Goal: Task Accomplishment & Management: Use online tool/utility

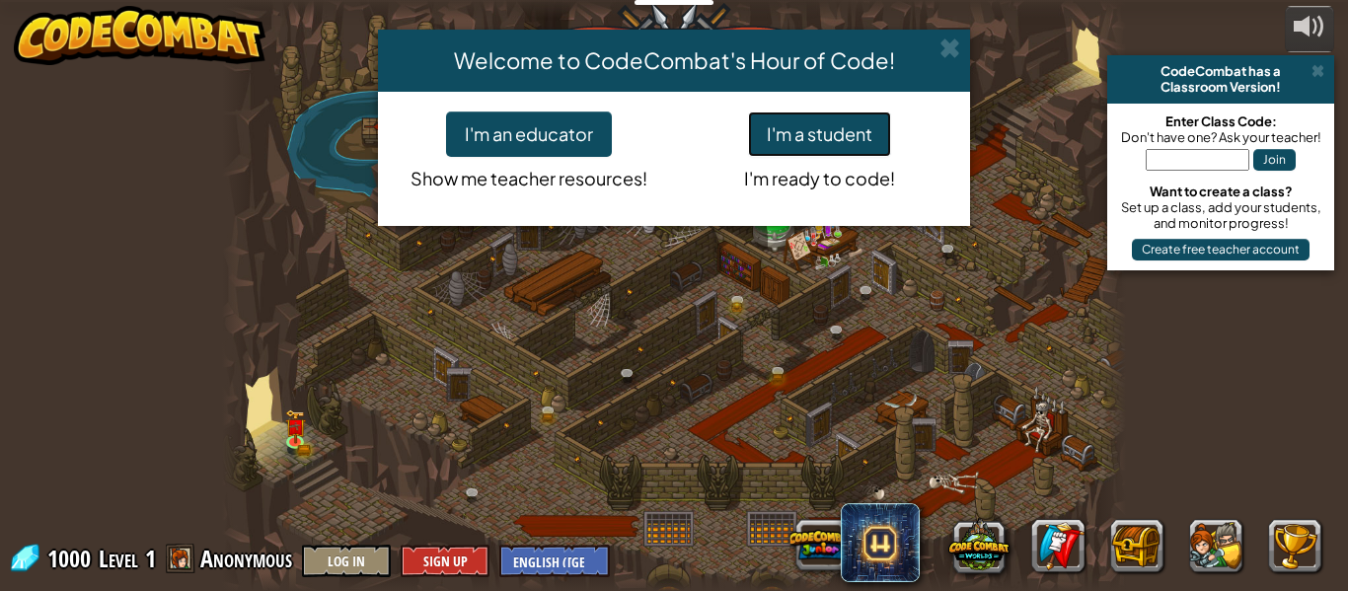
click at [833, 124] on button "I'm a student" at bounding box center [819, 133] width 143 height 45
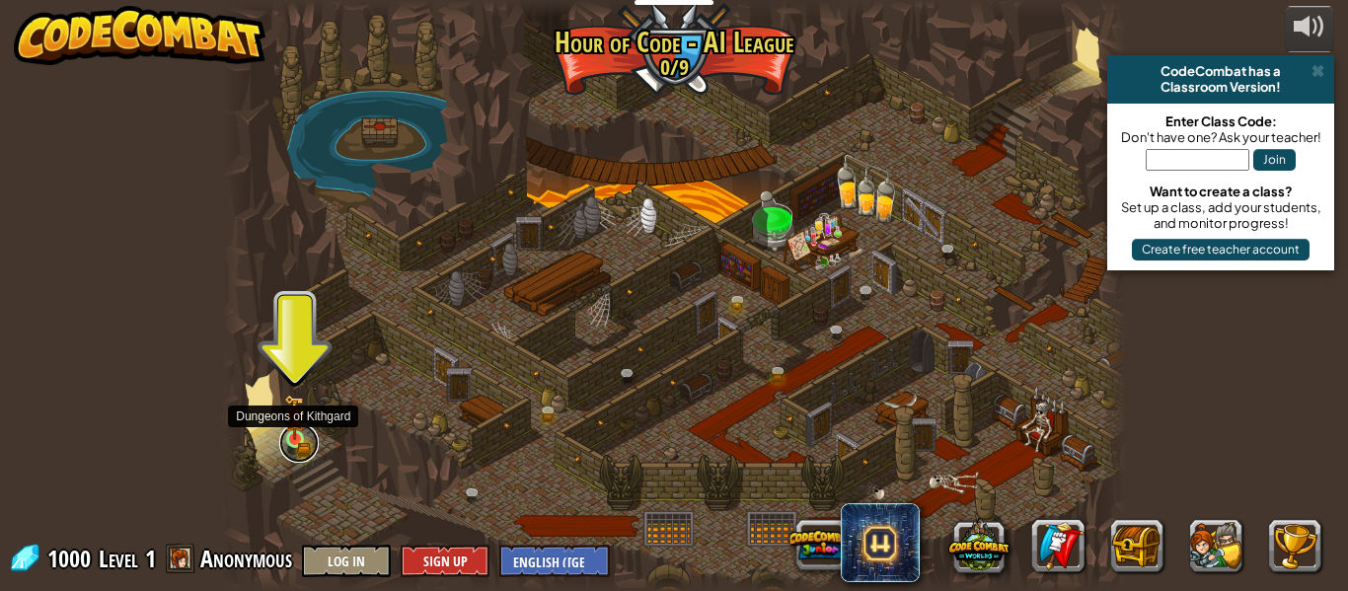
click at [297, 445] on link at bounding box center [298, 442] width 39 height 39
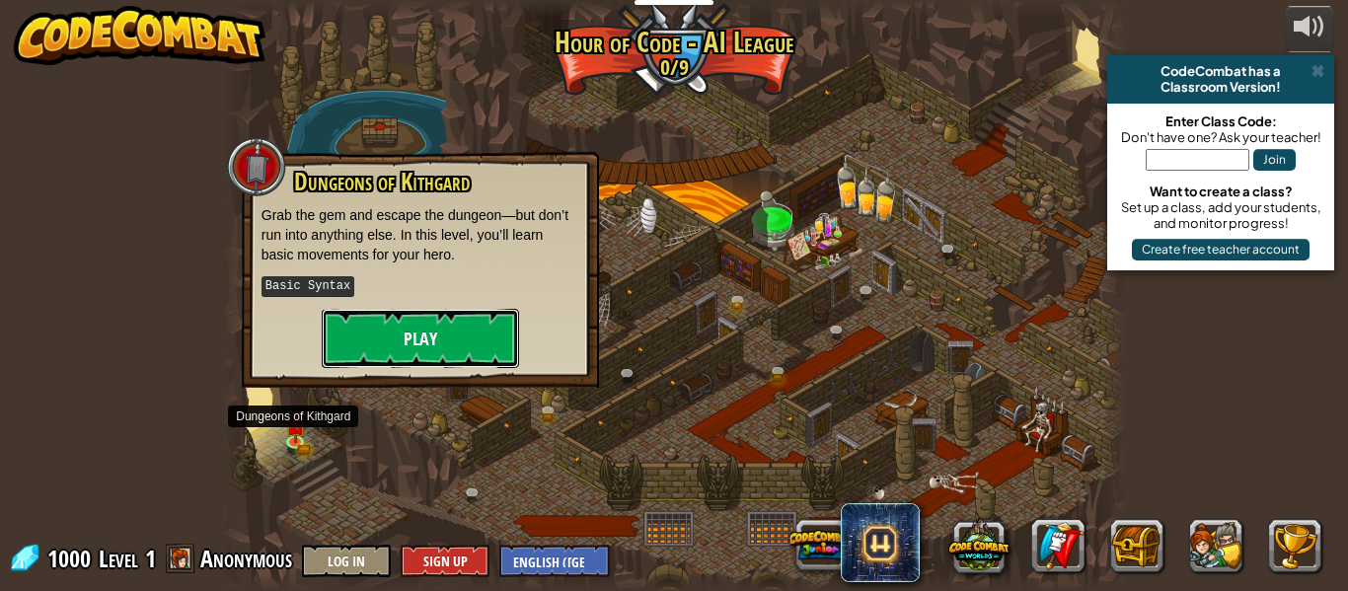
click at [400, 360] on button "Play" at bounding box center [420, 338] width 197 height 59
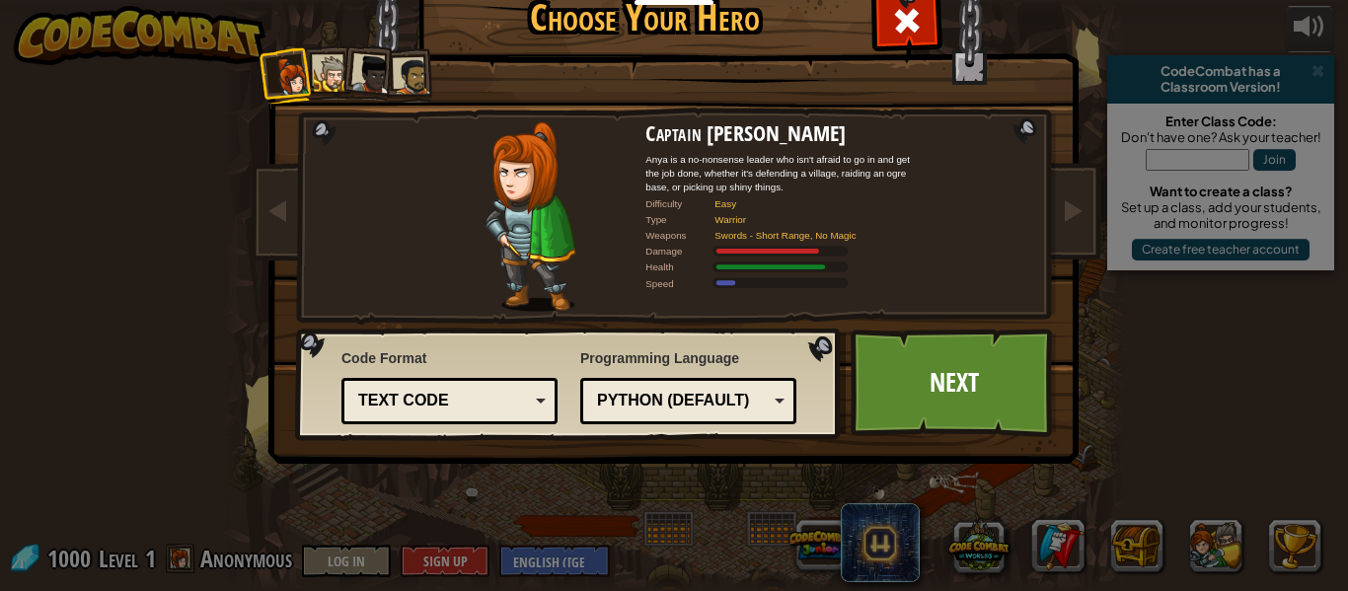
click at [750, 403] on div "Python (Default)" at bounding box center [682, 401] width 171 height 23
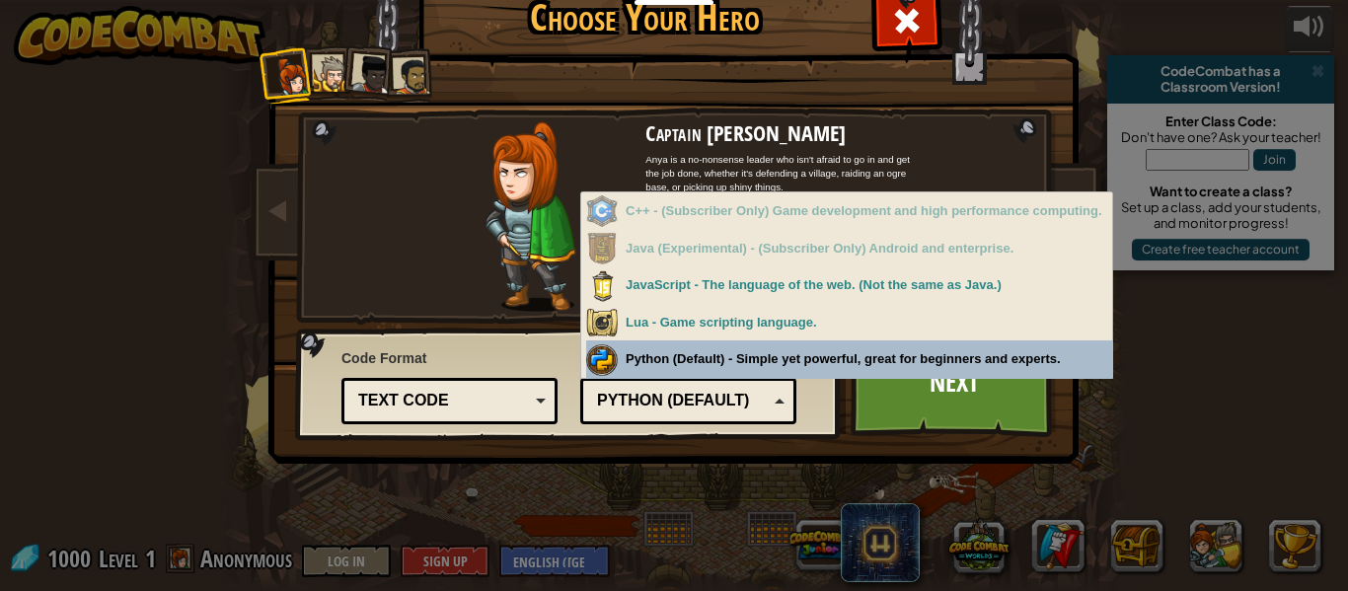
click at [758, 407] on div "Python (Default)" at bounding box center [682, 401] width 171 height 23
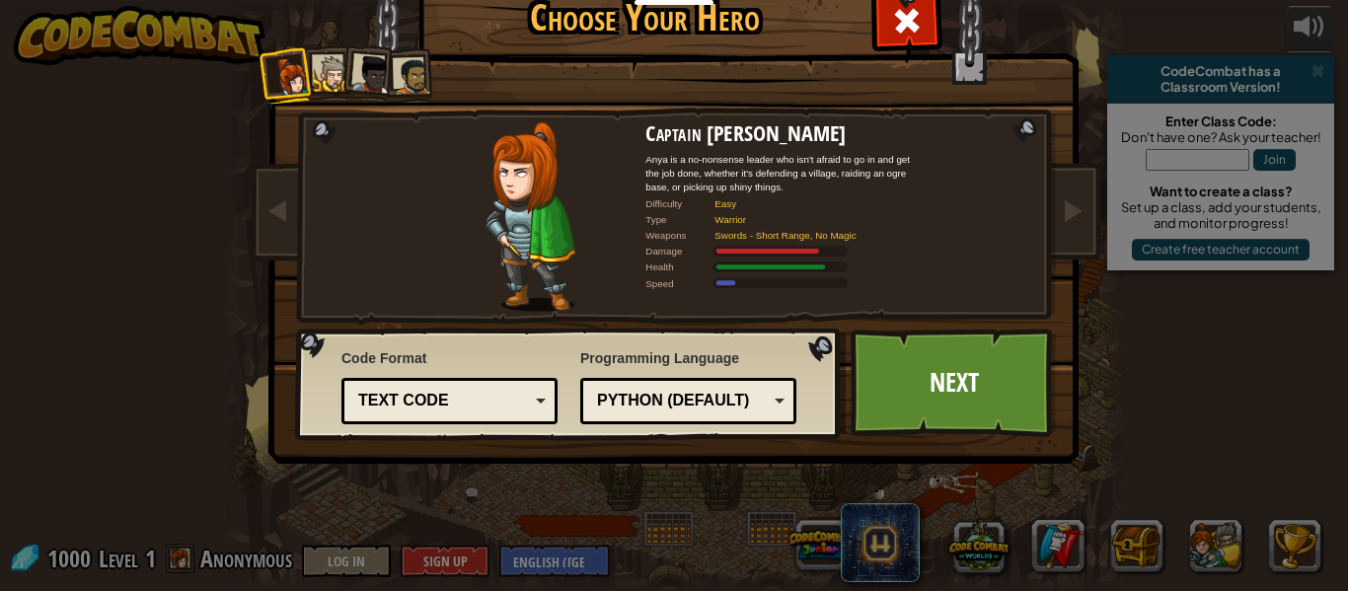
click at [758, 407] on div "Python (Default)" at bounding box center [682, 401] width 171 height 23
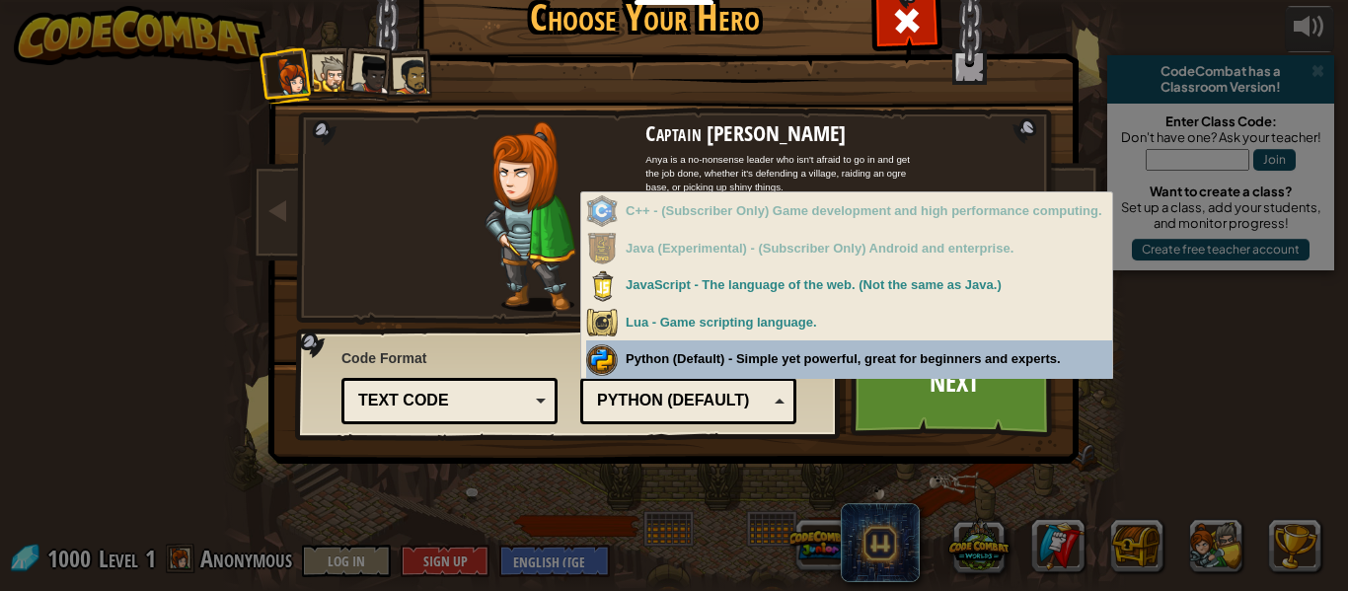
click at [762, 396] on div "Python (Default)" at bounding box center [682, 401] width 171 height 23
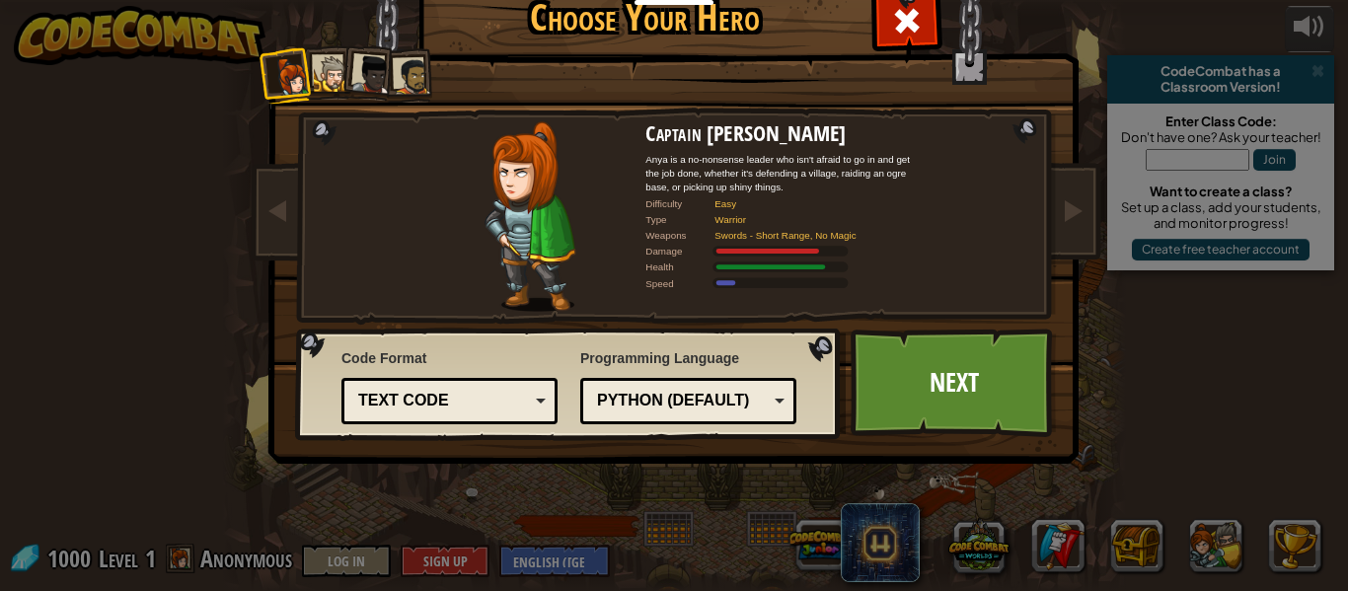
click at [762, 396] on div "Python (Default)" at bounding box center [682, 401] width 171 height 23
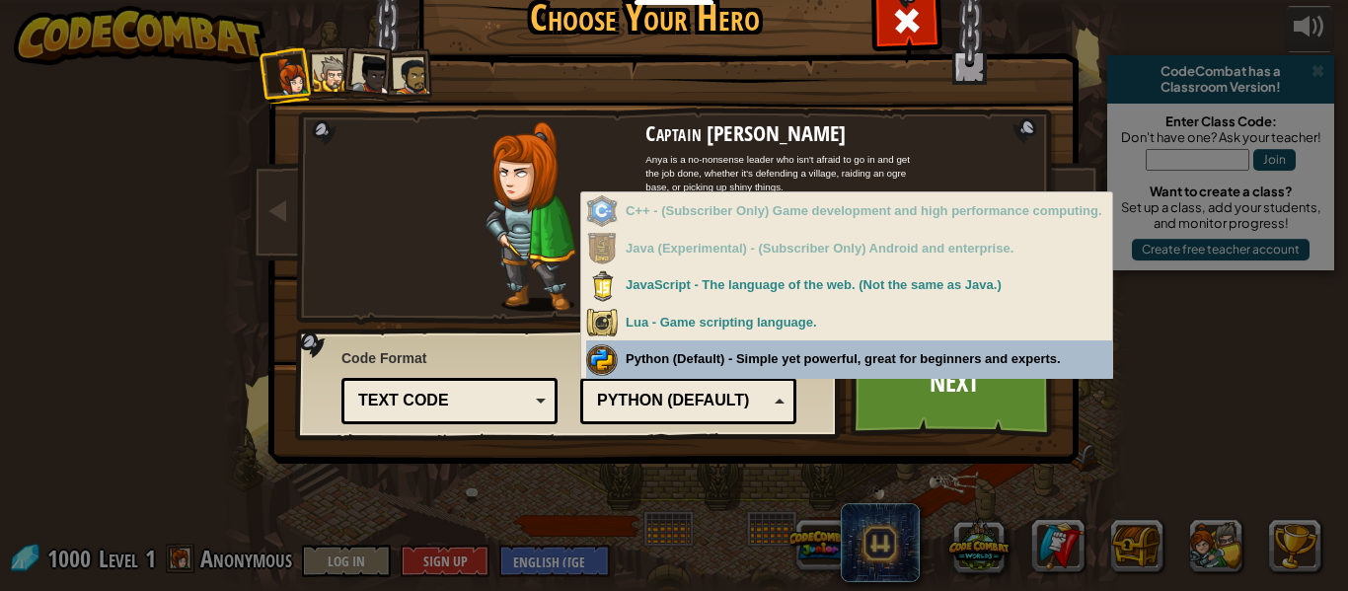
click at [729, 393] on div "Python (Default)" at bounding box center [682, 401] width 171 height 23
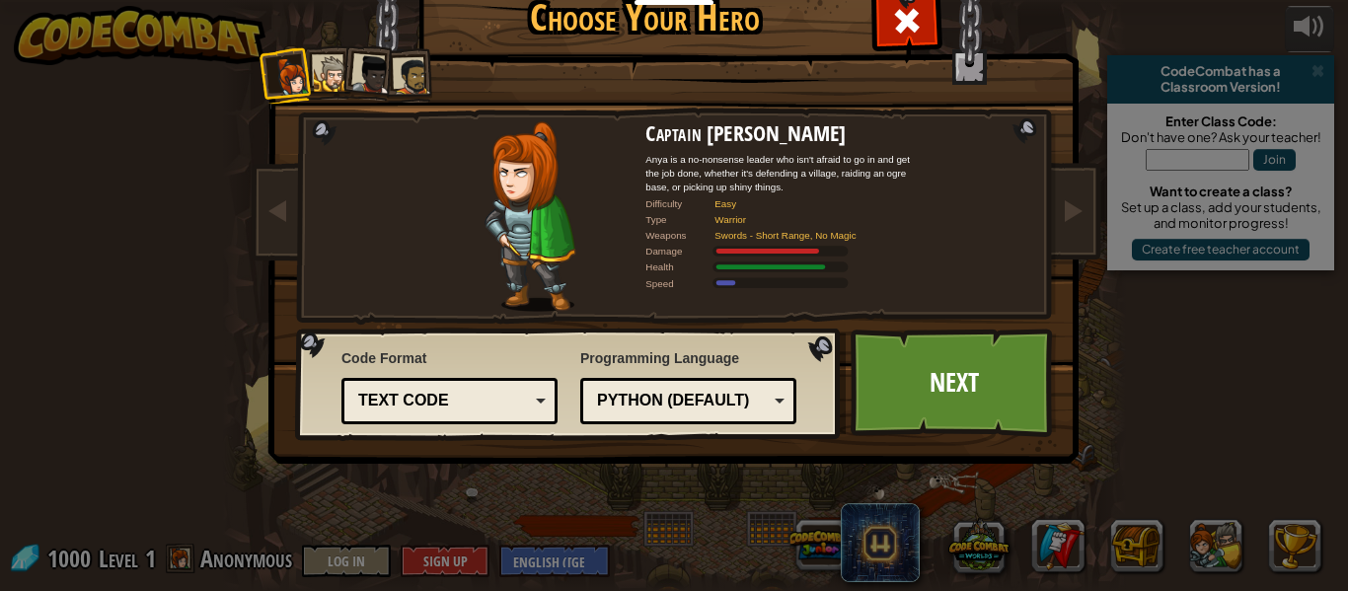
click at [459, 392] on div "Text code" at bounding box center [443, 401] width 171 height 23
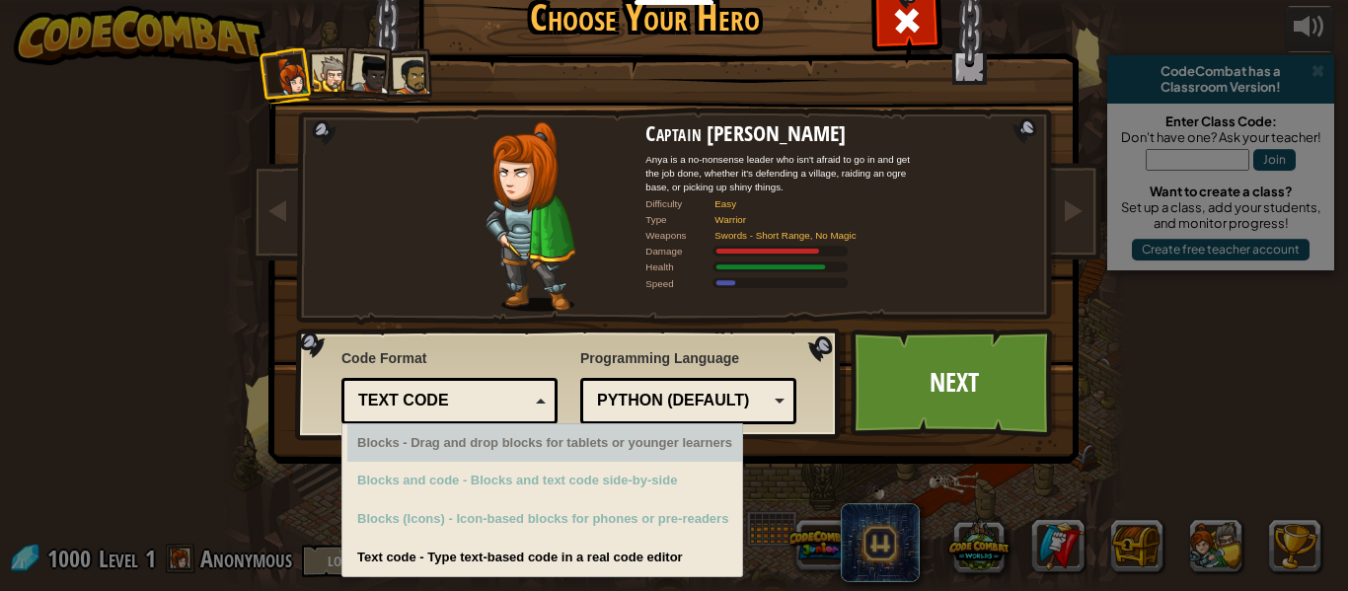
click at [436, 402] on div "Text code" at bounding box center [443, 401] width 171 height 23
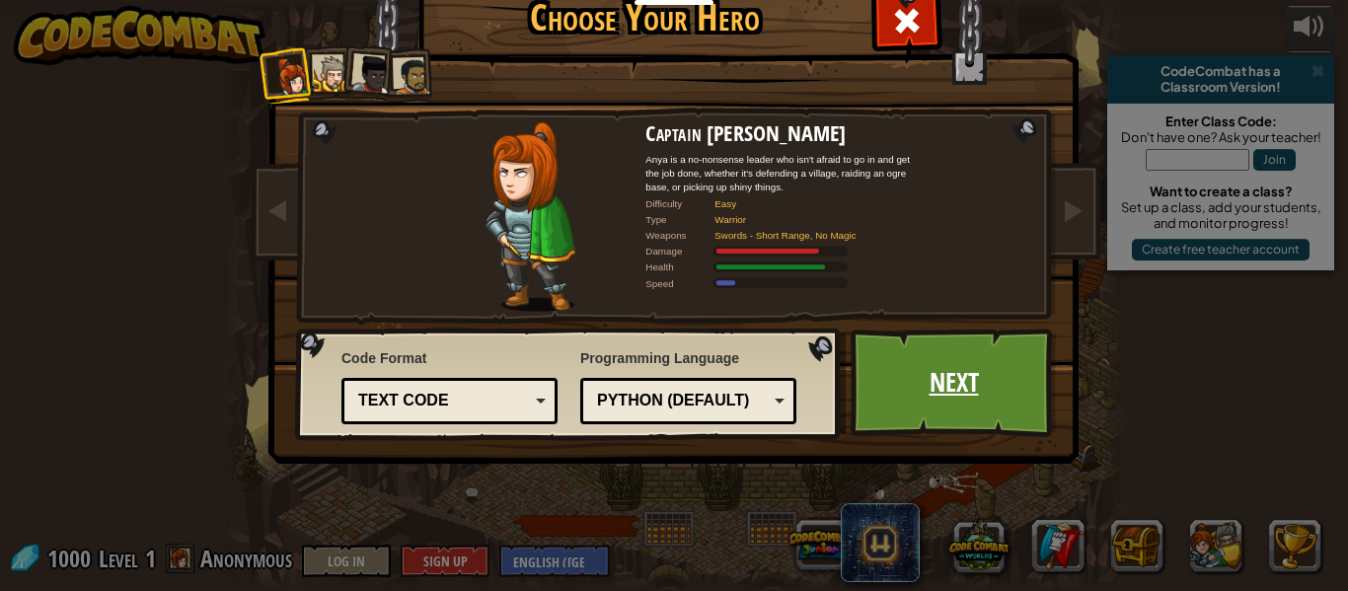
click at [989, 382] on link "Next" at bounding box center [954, 383] width 206 height 109
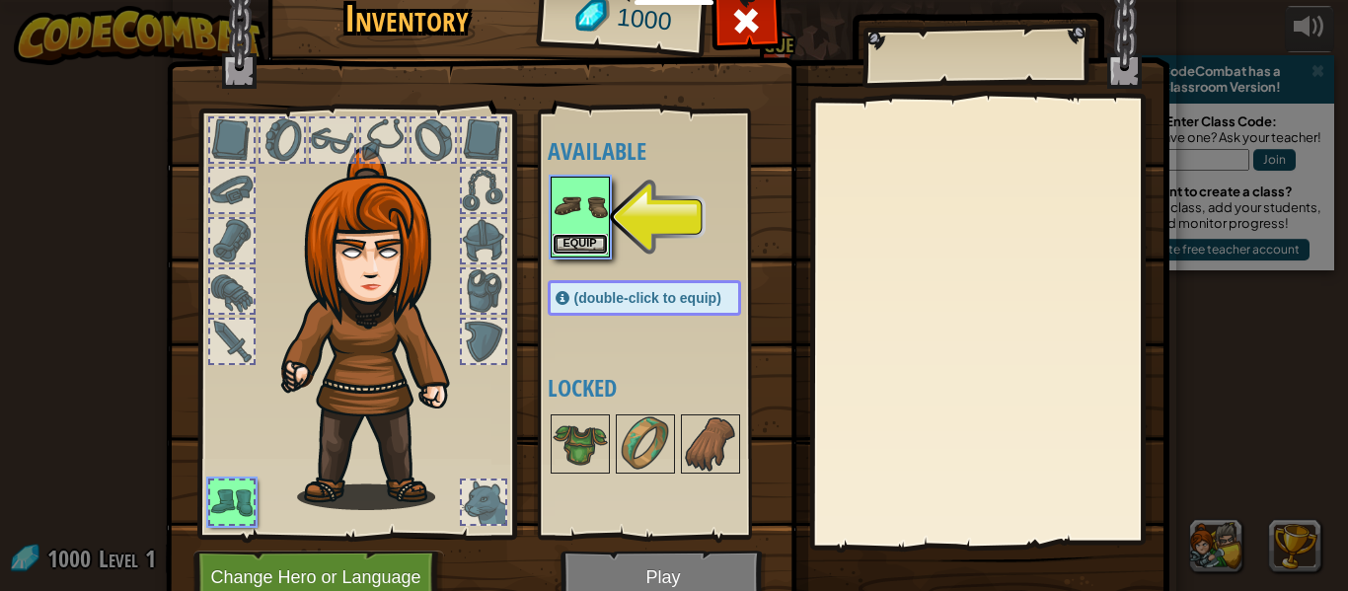
click at [600, 244] on button "Equip" at bounding box center [580, 244] width 55 height 21
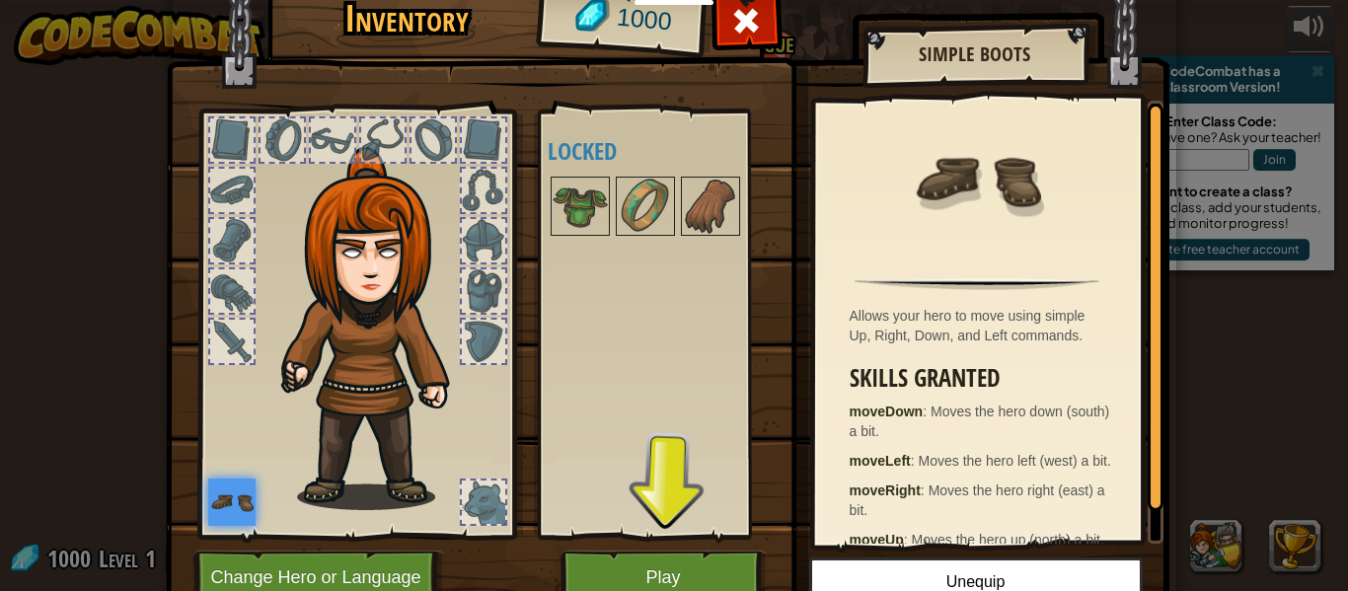
click at [231, 508] on img at bounding box center [231, 502] width 47 height 47
click at [636, 542] on img at bounding box center [667, 266] width 1003 height 716
click at [650, 570] on button "Play" at bounding box center [663, 578] width 206 height 54
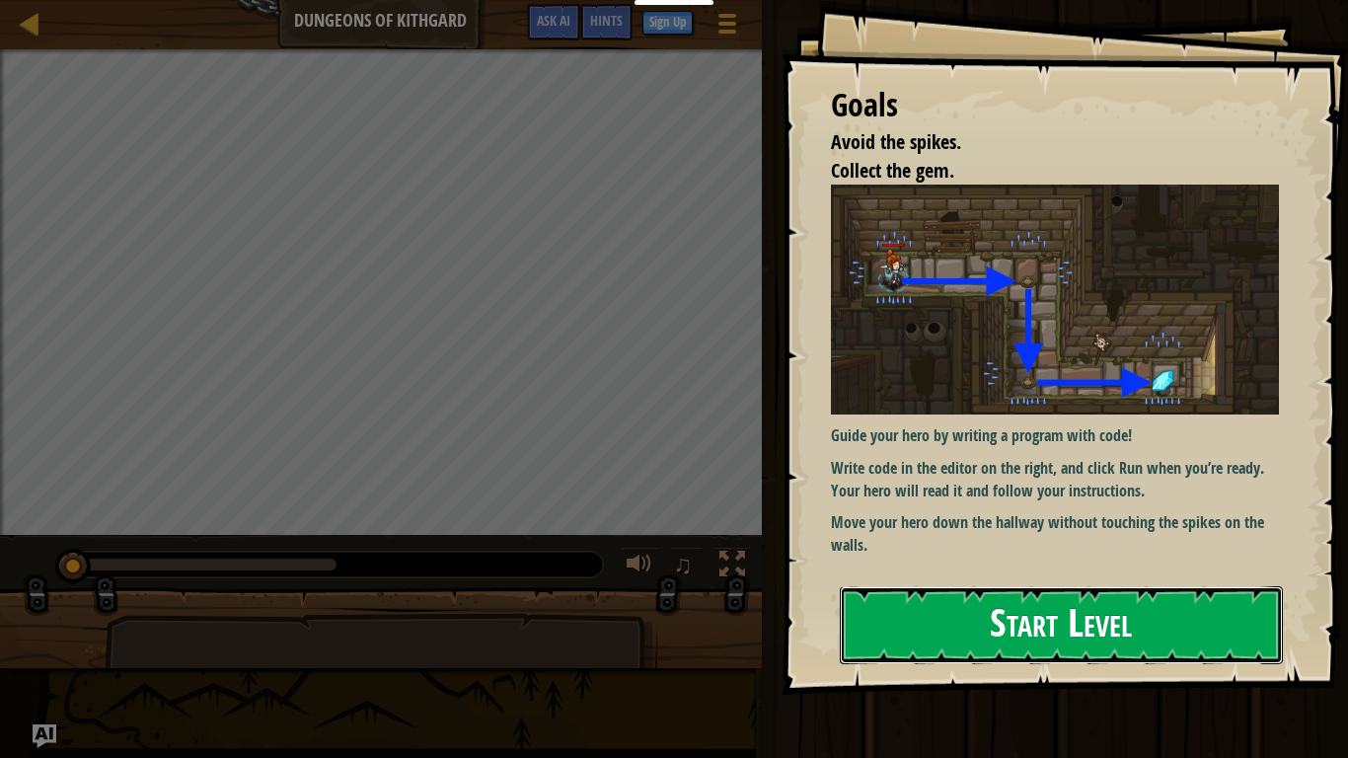
click at [906, 590] on button "Start Level" at bounding box center [1061, 625] width 443 height 78
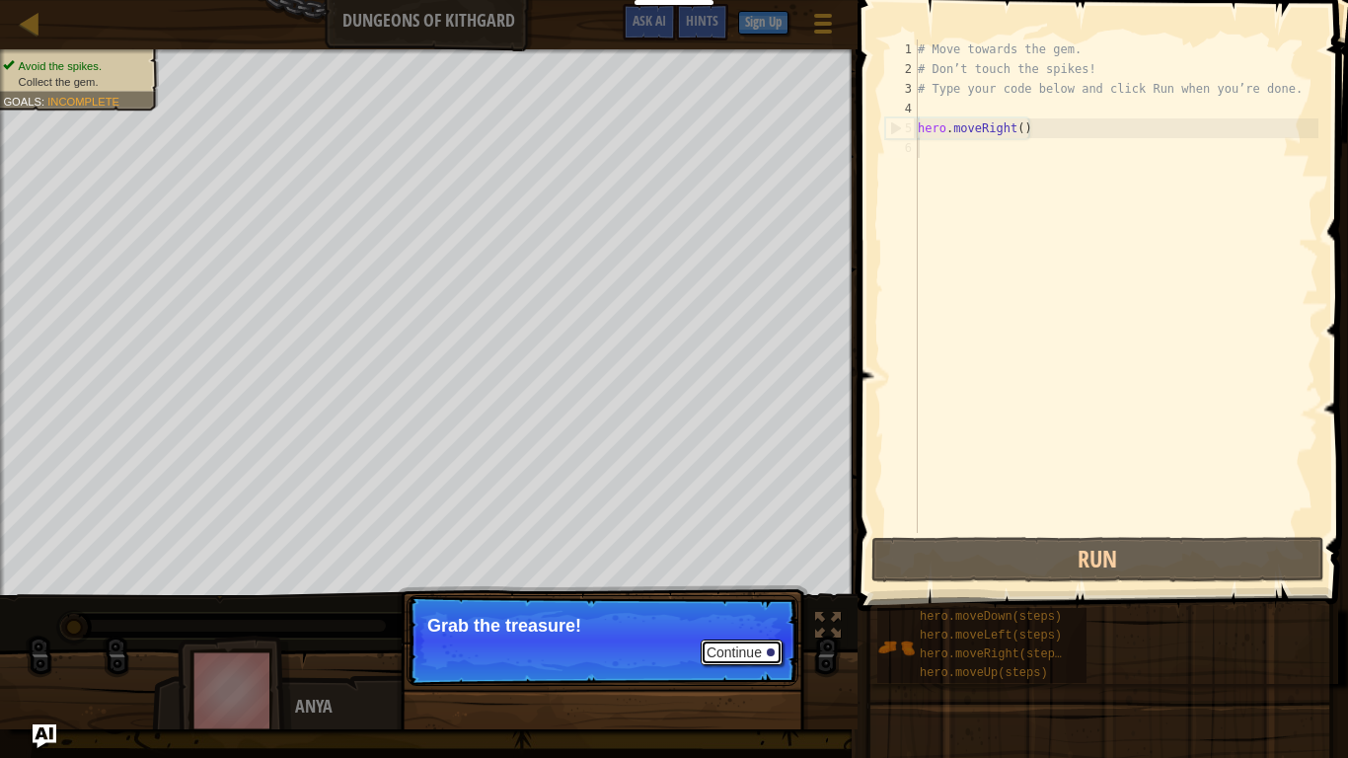
click at [736, 590] on button "Continue" at bounding box center [742, 652] width 82 height 26
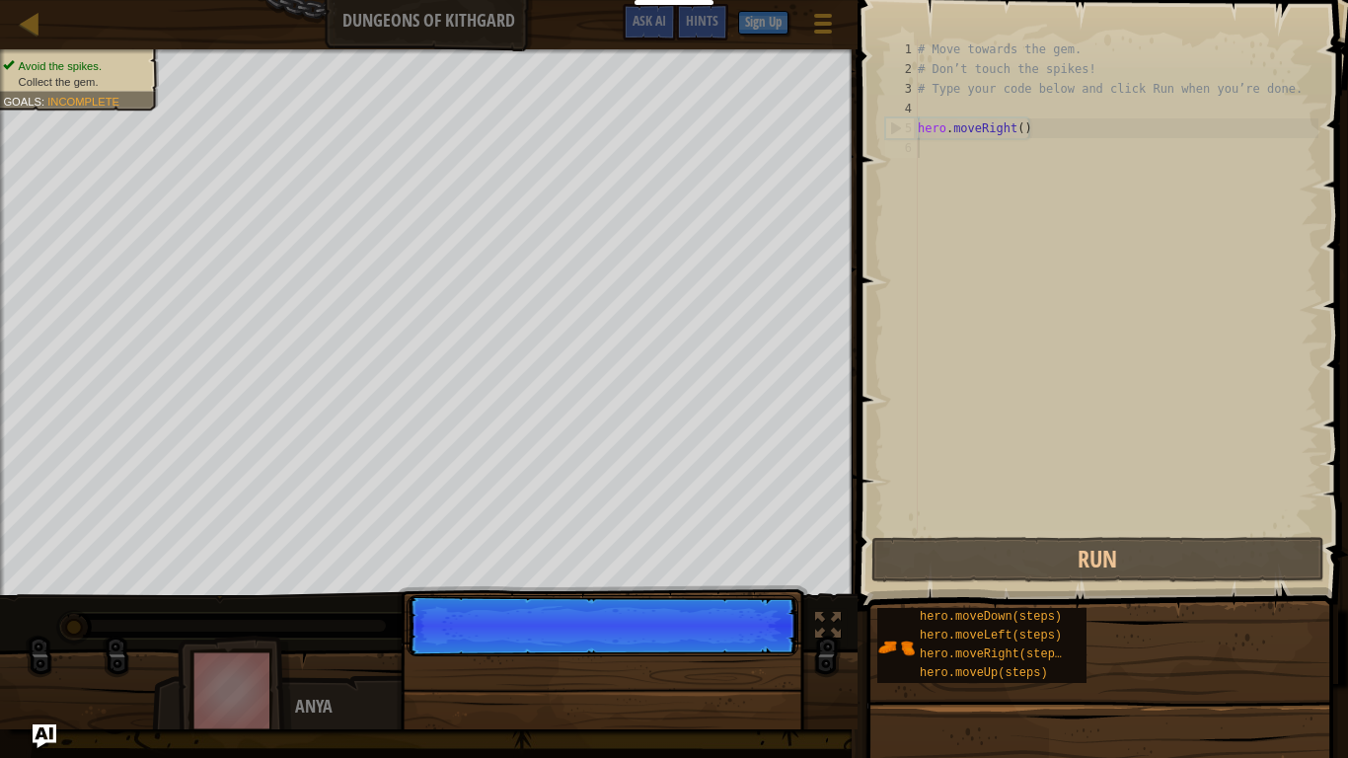
scroll to position [9, 0]
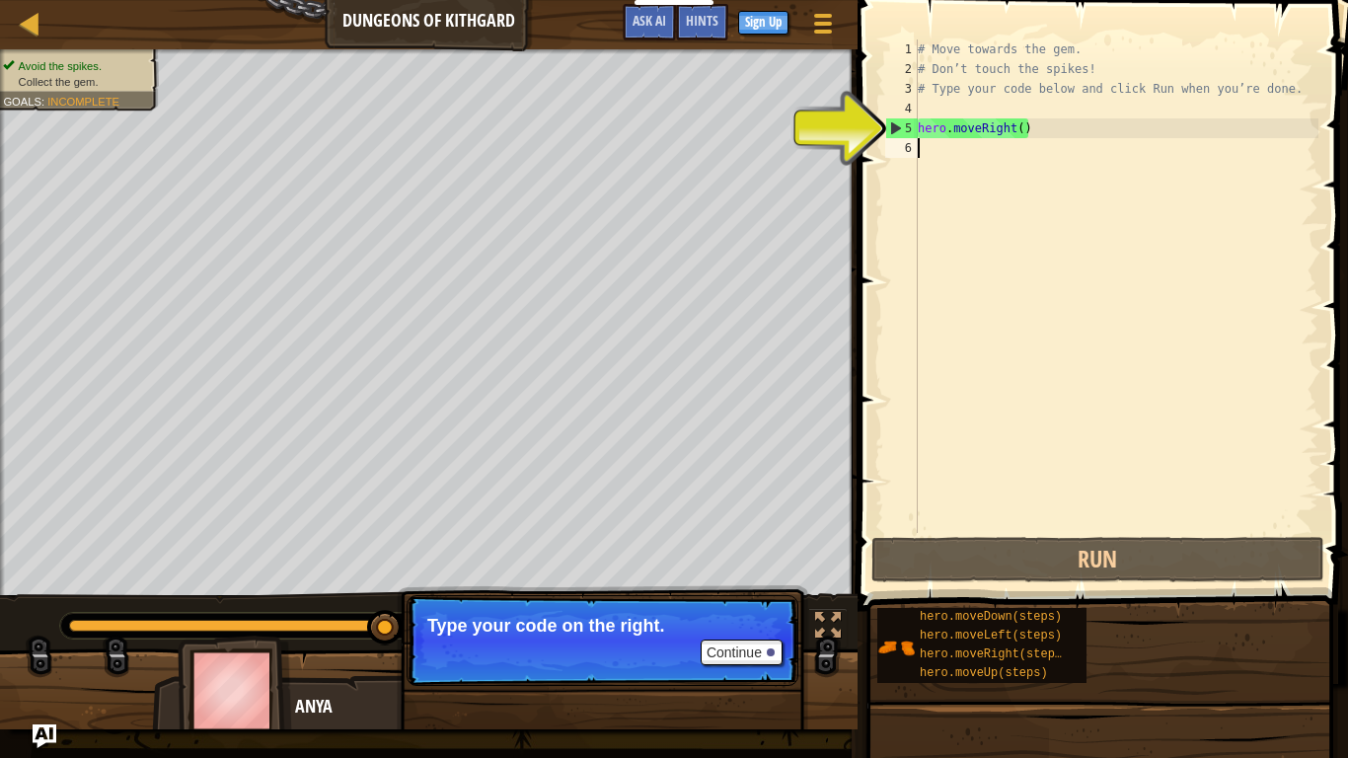
click at [937, 133] on div "# Move towards the gem. # Don’t touch the spikes! # Type your code below and cl…" at bounding box center [1116, 305] width 405 height 533
type textarea "hero.moveRight()"
click at [1032, 142] on div "# Move towards the gem. # Don’t touch the spikes! # Type your code below and cl…" at bounding box center [1116, 305] width 405 height 533
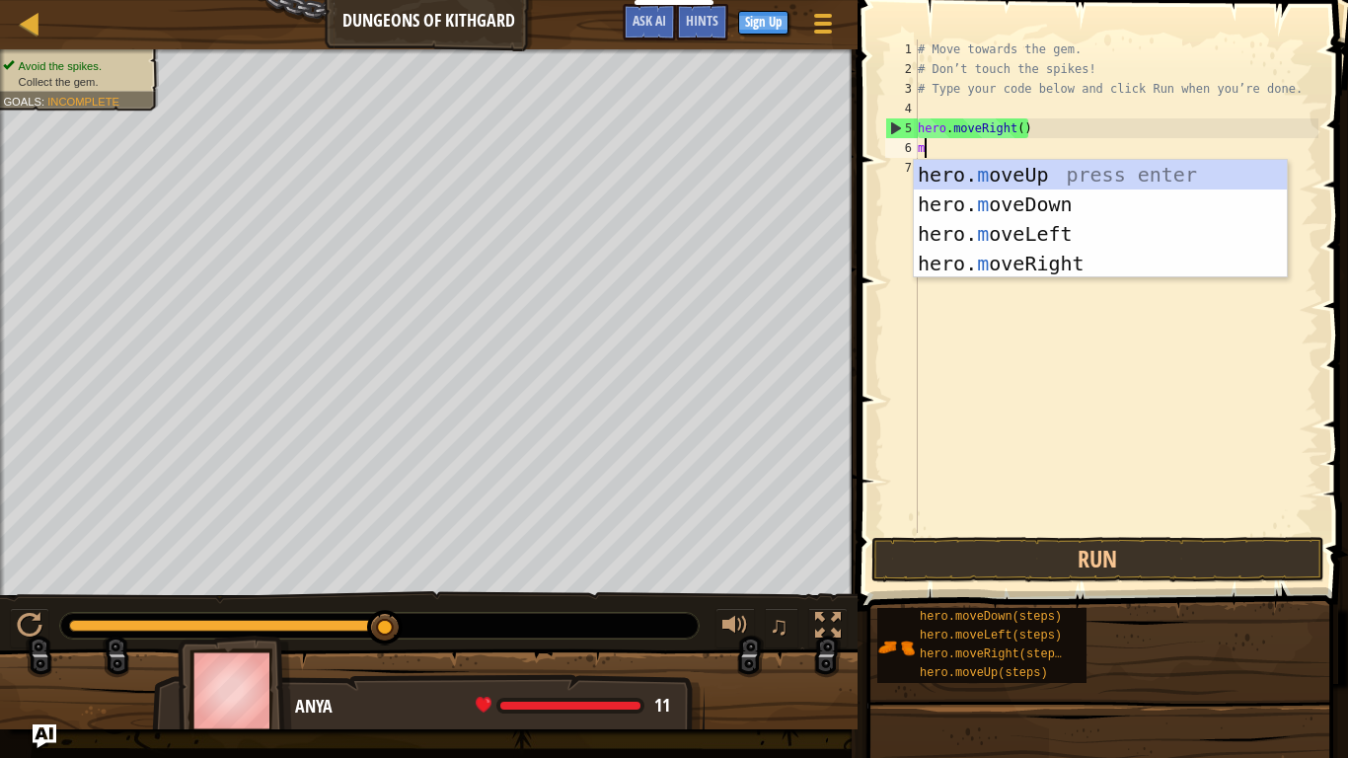
type textarea "mo"
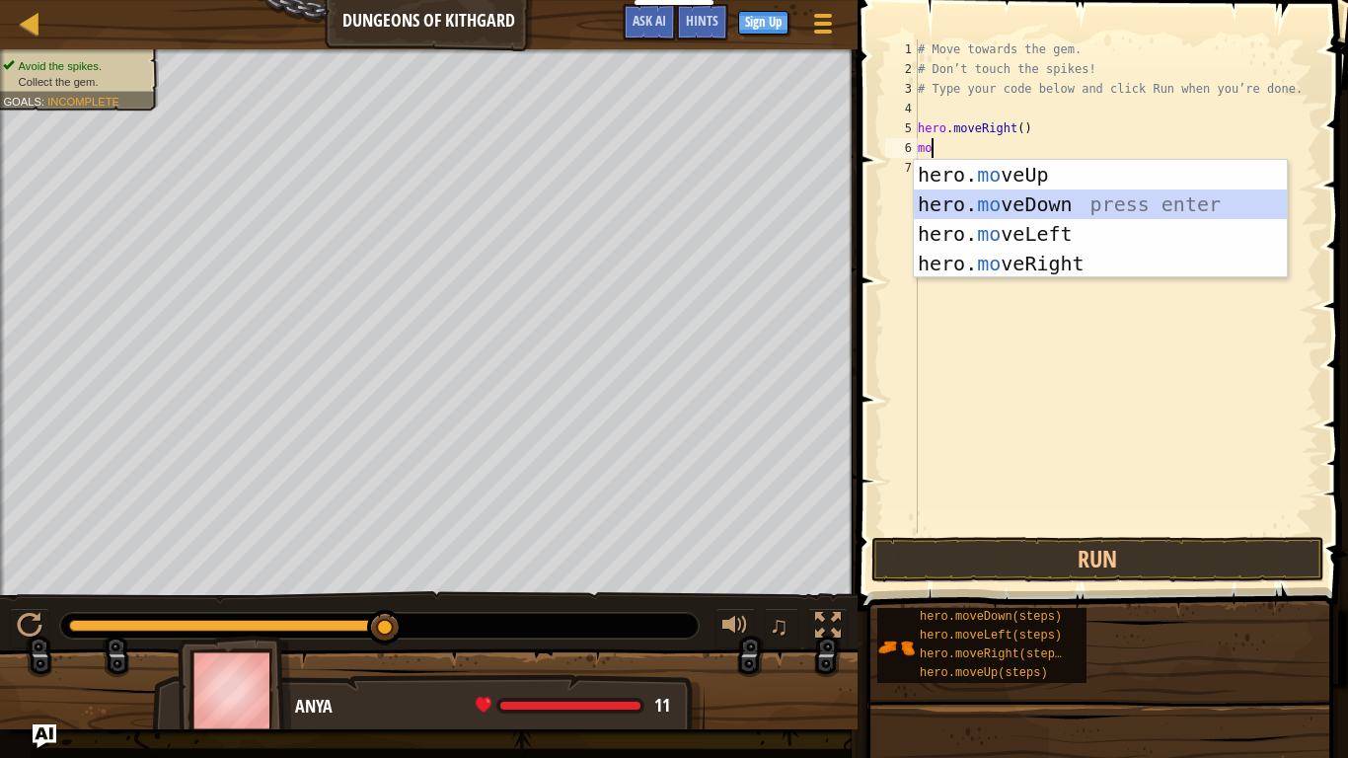
click at [1131, 195] on div "hero. mo veUp press enter hero. mo veDown press enter hero. mo veLeft press ent…" at bounding box center [1100, 249] width 373 height 178
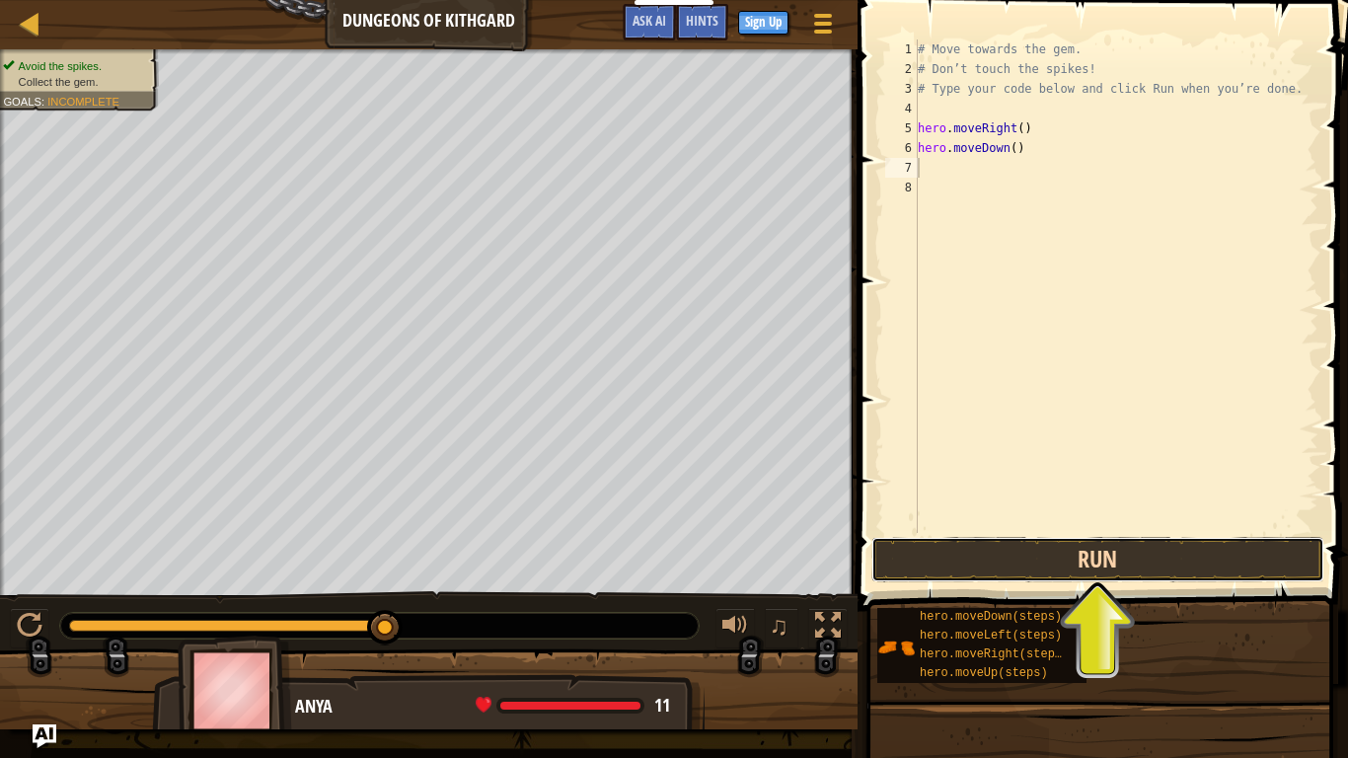
click at [1083, 547] on button "Run" at bounding box center [1097, 559] width 453 height 45
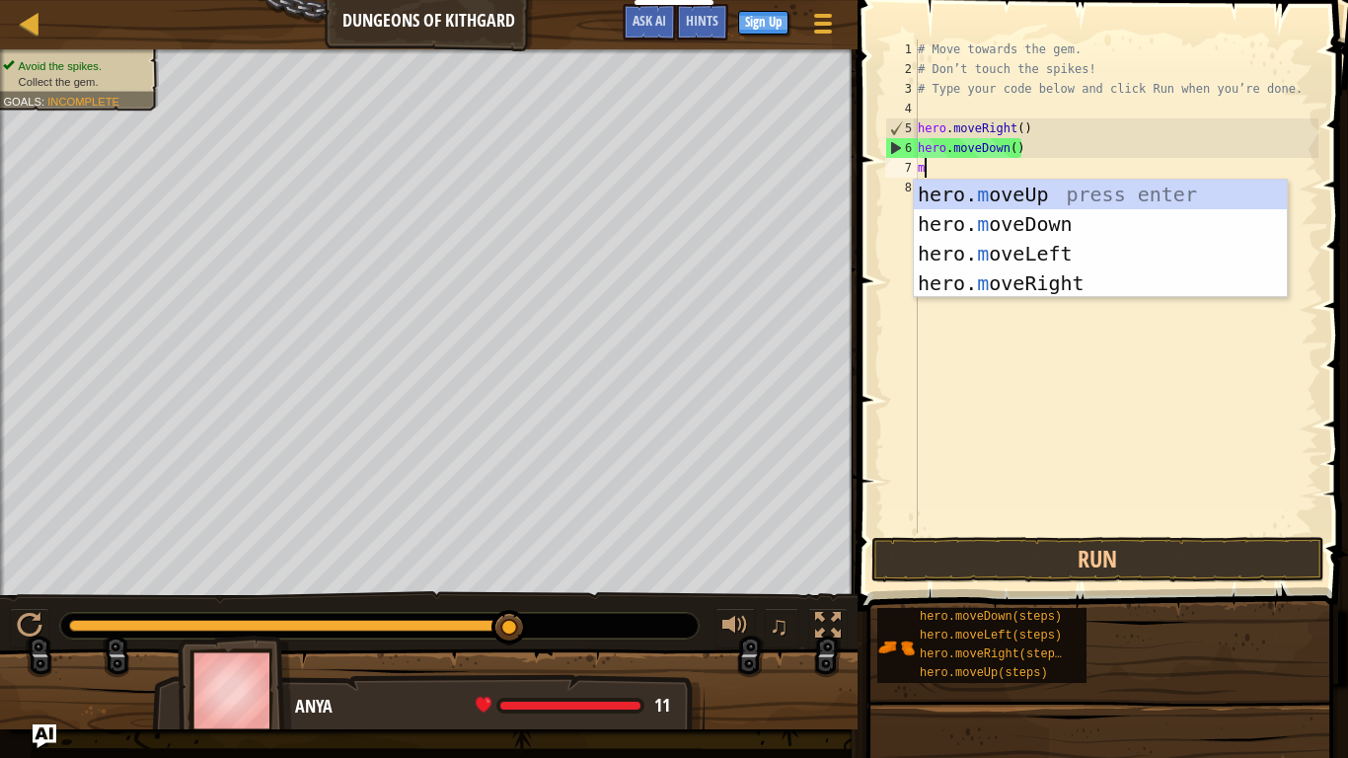
type textarea "mo"
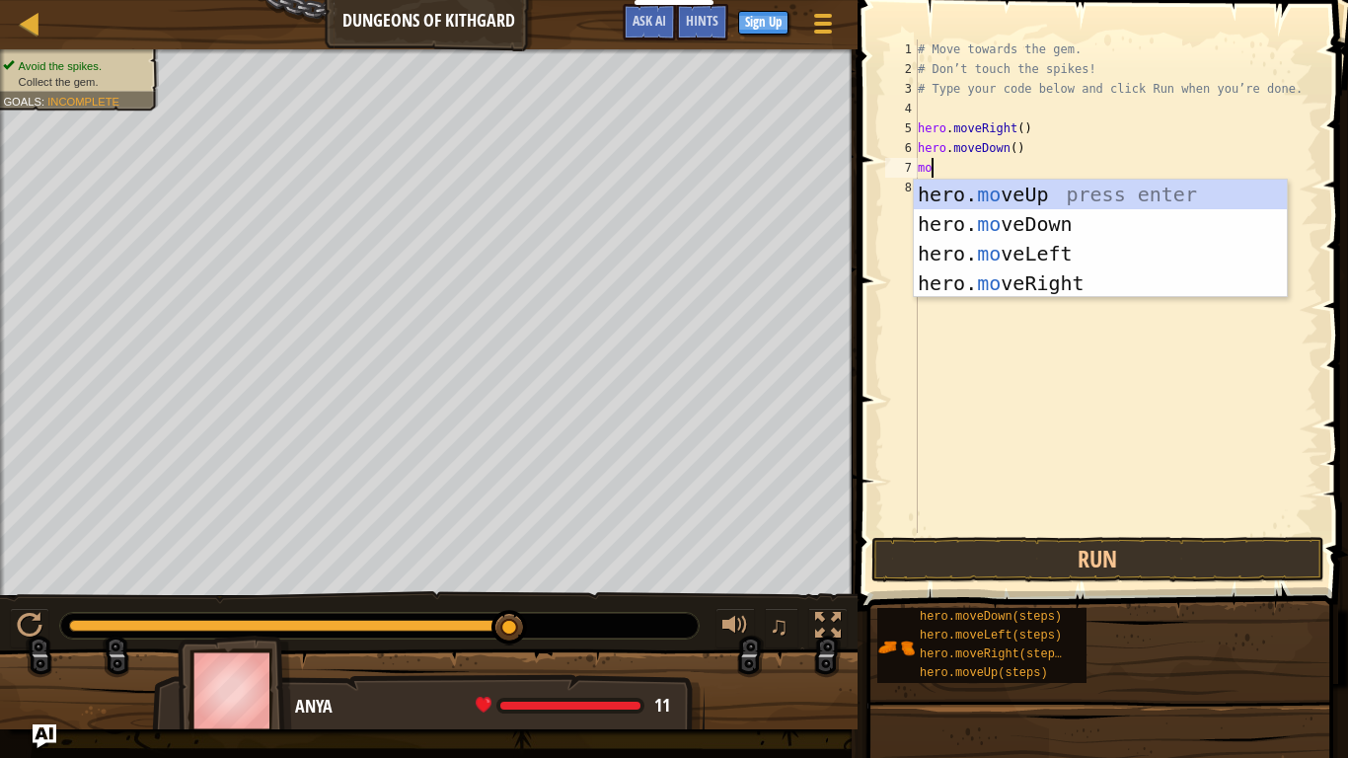
scroll to position [9, 1]
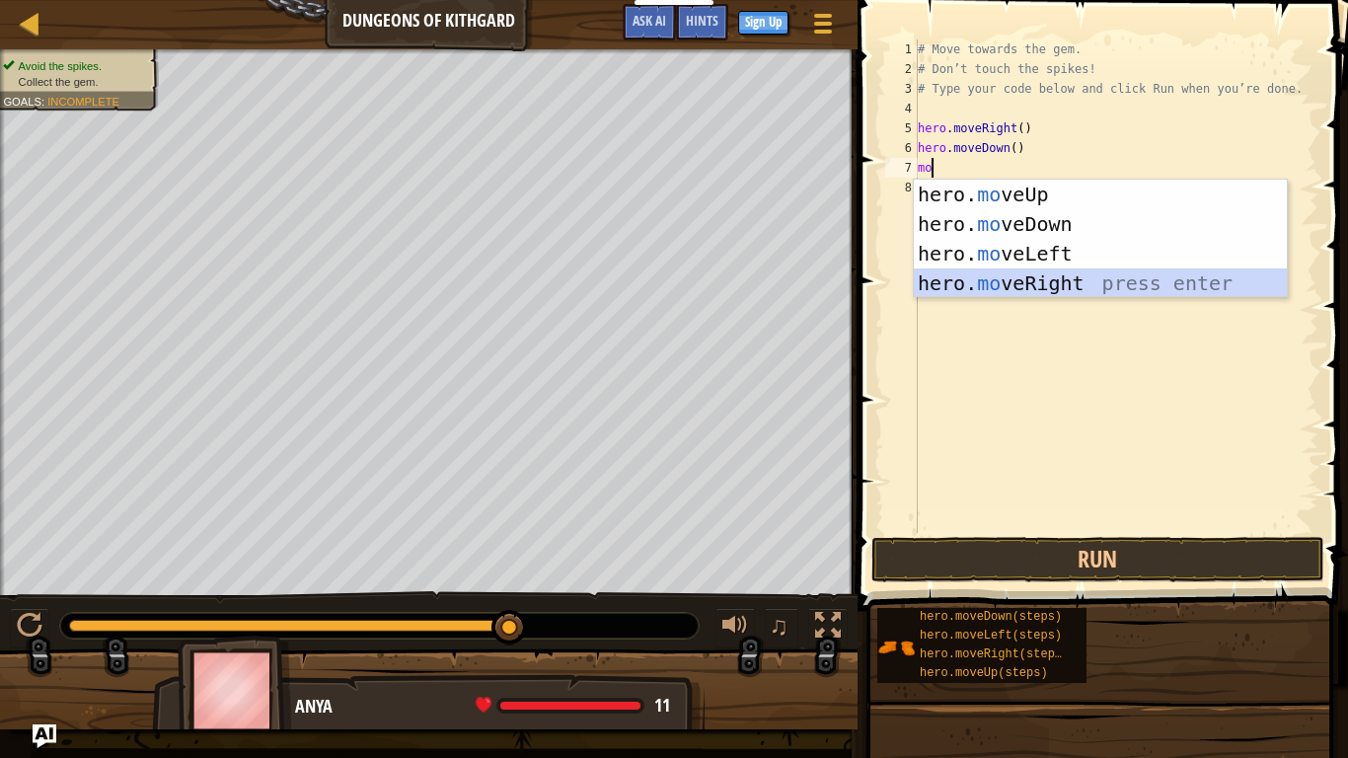
click at [1063, 291] on div "hero. mo veUp press enter hero. mo veDown press enter hero. mo veLeft press ent…" at bounding box center [1100, 269] width 373 height 178
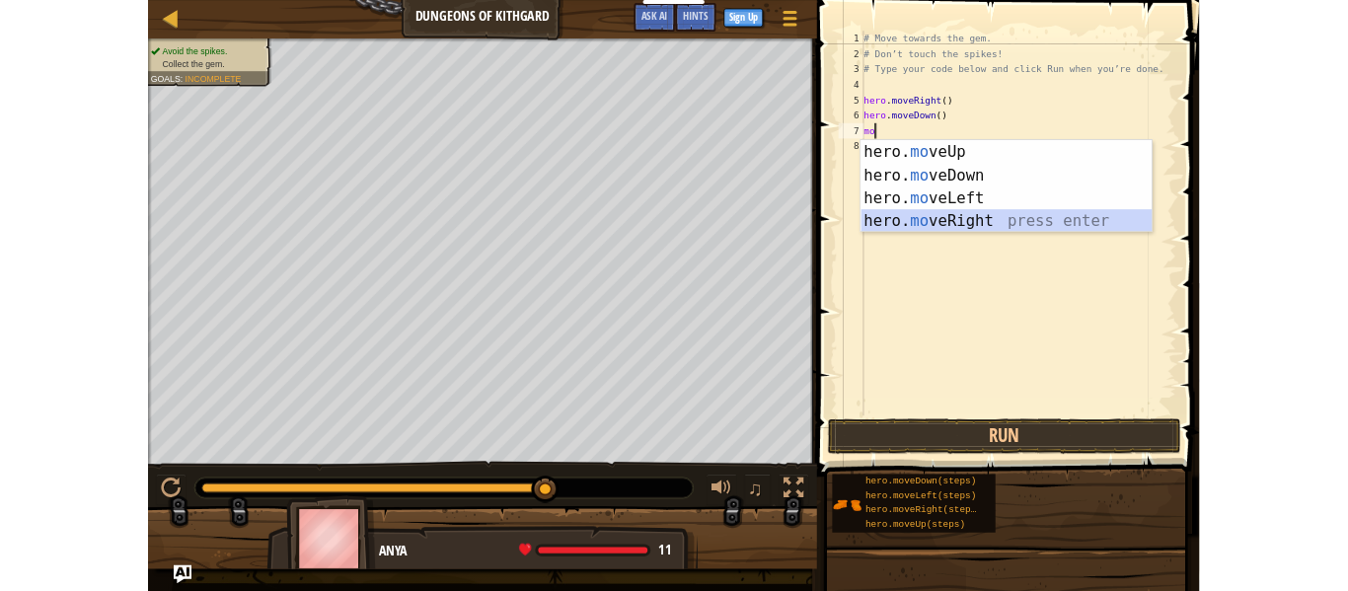
scroll to position [9, 0]
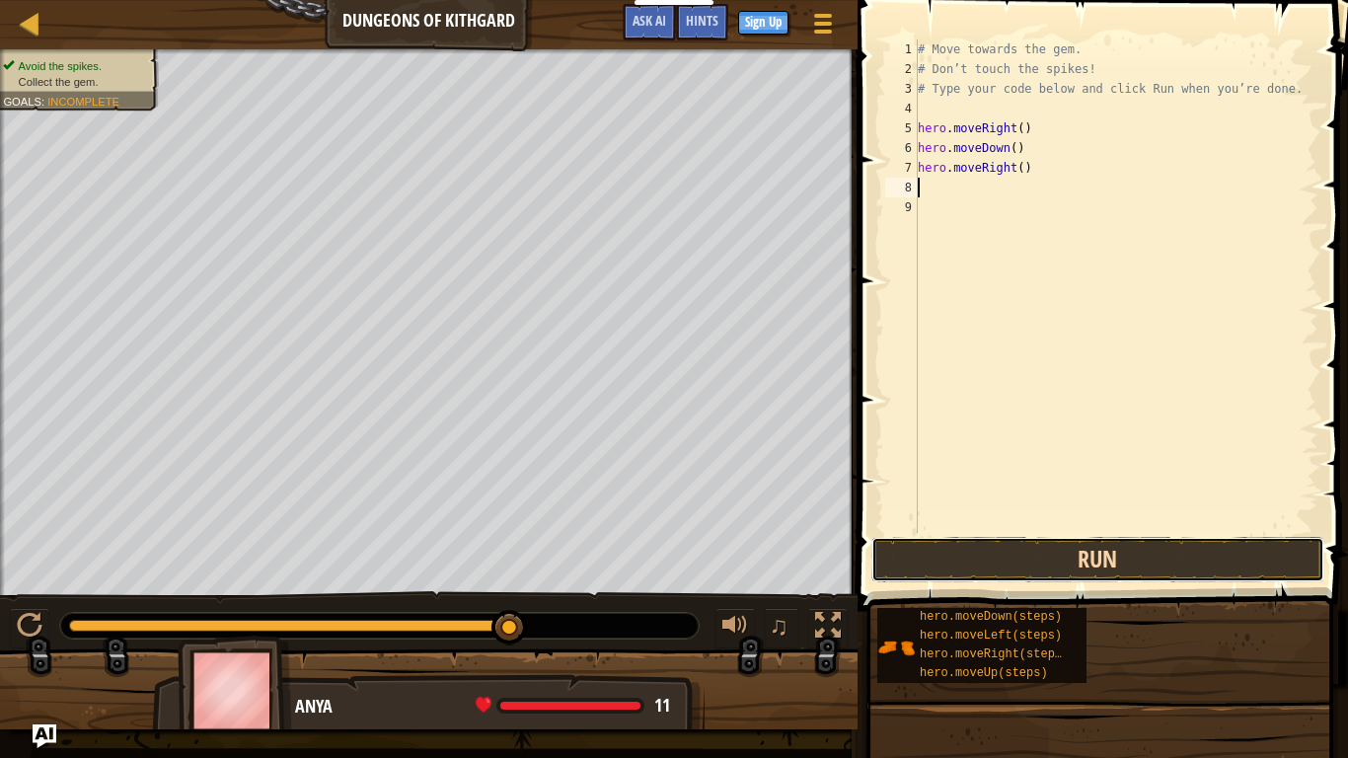
click at [991, 570] on button "Run" at bounding box center [1097, 559] width 453 height 45
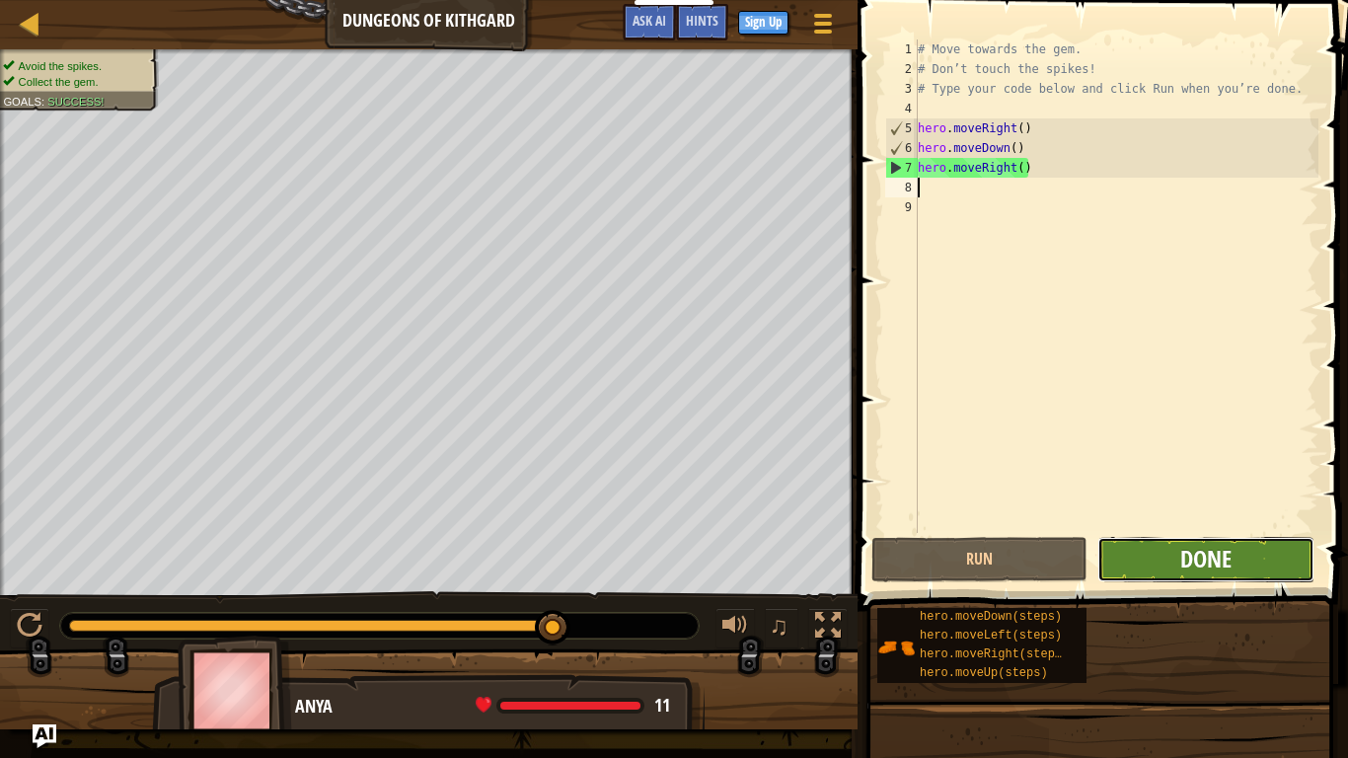
click at [1199, 556] on span "Done" at bounding box center [1205, 559] width 51 height 32
